Goal: Information Seeking & Learning: Learn about a topic

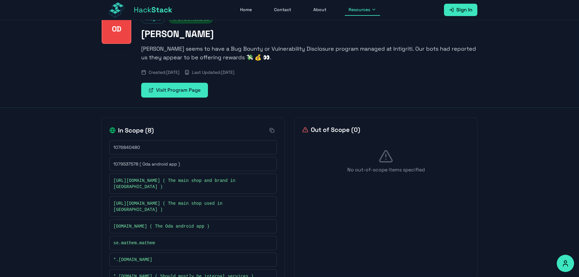
scroll to position [41, 0]
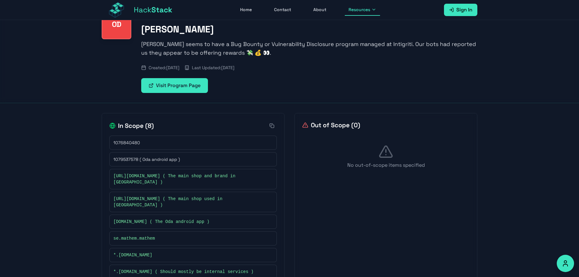
click at [168, 175] on span "[URL][DOMAIN_NAME] ( The main shop and brand in [GEOGRAPHIC_DATA] )" at bounding box center [189, 179] width 153 height 12
drag, startPoint x: 168, startPoint y: 175, endPoint x: 175, endPoint y: 232, distance: 57.5
click at [175, 232] on div "1076840480 1079537578 ( Oda android app ) [URL][DOMAIN_NAME] ( The main shop an…" at bounding box center [192, 207] width 167 height 143
click at [175, 232] on div "se.mathem.mathem" at bounding box center [192, 238] width 167 height 14
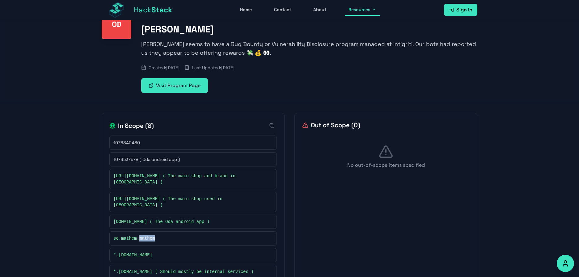
click at [175, 232] on div "se.mathem.mathem" at bounding box center [192, 238] width 167 height 14
drag, startPoint x: 175, startPoint y: 232, endPoint x: 175, endPoint y: 167, distance: 65.2
click at [175, 167] on div "1076840480 1079537578 ( Oda android app ) [URL][DOMAIN_NAME] ( The main shop an…" at bounding box center [192, 207] width 167 height 143
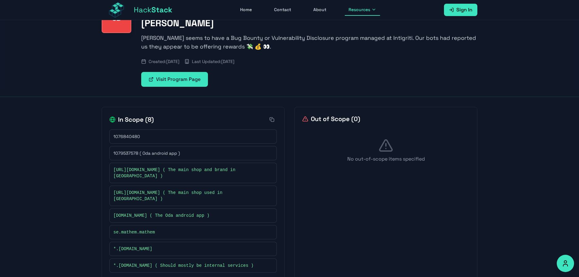
scroll to position [48, 0]
click at [149, 228] on span "se.mathem.mathem" at bounding box center [133, 231] width 41 height 6
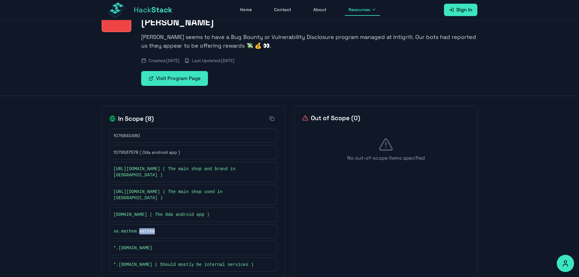
click at [149, 228] on span "se.mathem.mathem" at bounding box center [133, 231] width 41 height 6
click at [150, 228] on span "se.mathem.mathem" at bounding box center [133, 231] width 41 height 6
click at [163, 262] on span "*.[DOMAIN_NAME] ( Should mostly be internal services )" at bounding box center [183, 265] width 140 height 6
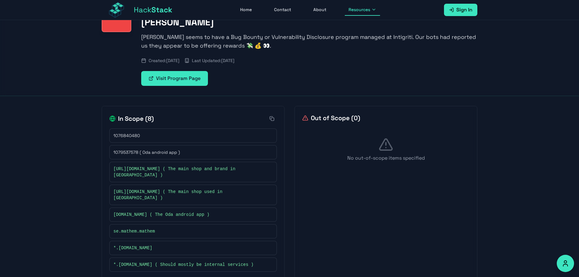
drag, startPoint x: 163, startPoint y: 254, endPoint x: 98, endPoint y: 126, distance: 143.4
click at [98, 126] on div "In Scope ( 8 ) 1076840480 1079537578 ( Oda android app ) [URL][DOMAIN_NAME] ( T…" at bounding box center [289, 192] width 395 height 193
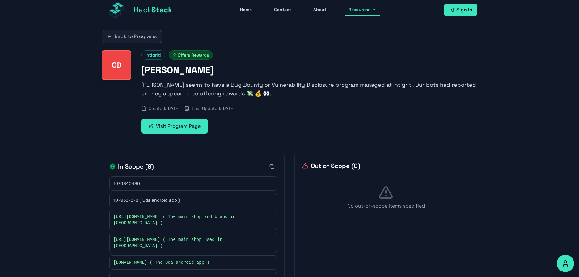
click at [168, 126] on link "Visit Program Page" at bounding box center [174, 126] width 67 height 15
click at [128, 40] on link "Back to Programs" at bounding box center [132, 36] width 60 height 13
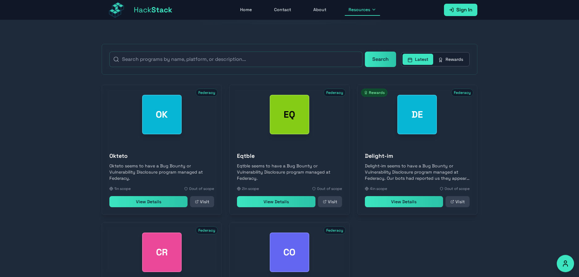
scroll to position [122, 0]
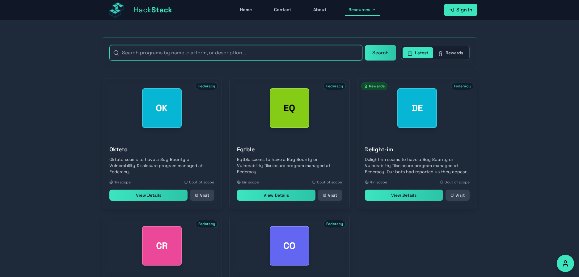
click at [244, 51] on input "text" at bounding box center [235, 52] width 253 height 15
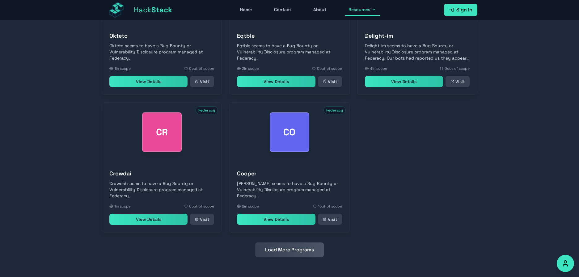
click at [291, 252] on button "Load More Programs" at bounding box center [289, 249] width 69 height 15
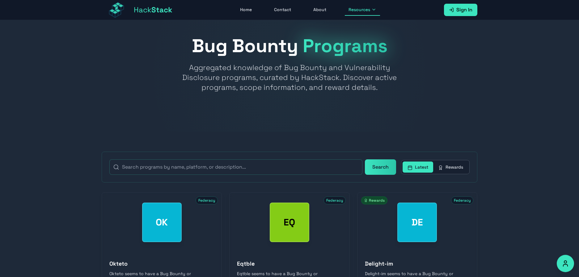
scroll to position [0, 0]
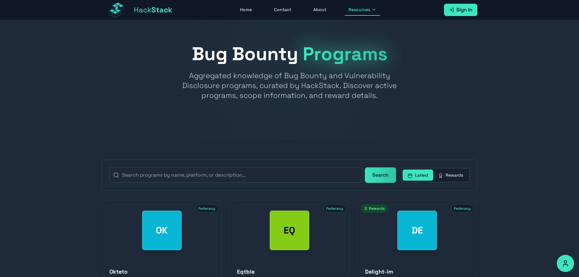
click at [444, 177] on button "Rewards" at bounding box center [450, 175] width 35 height 11
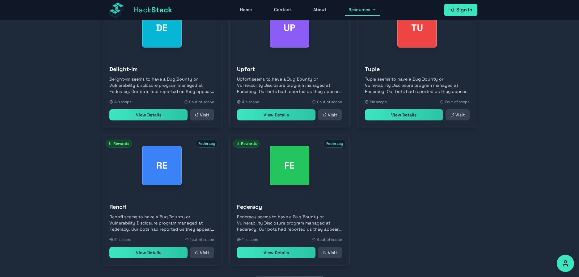
scroll to position [236, 0]
